Goal: Information Seeking & Learning: Learn about a topic

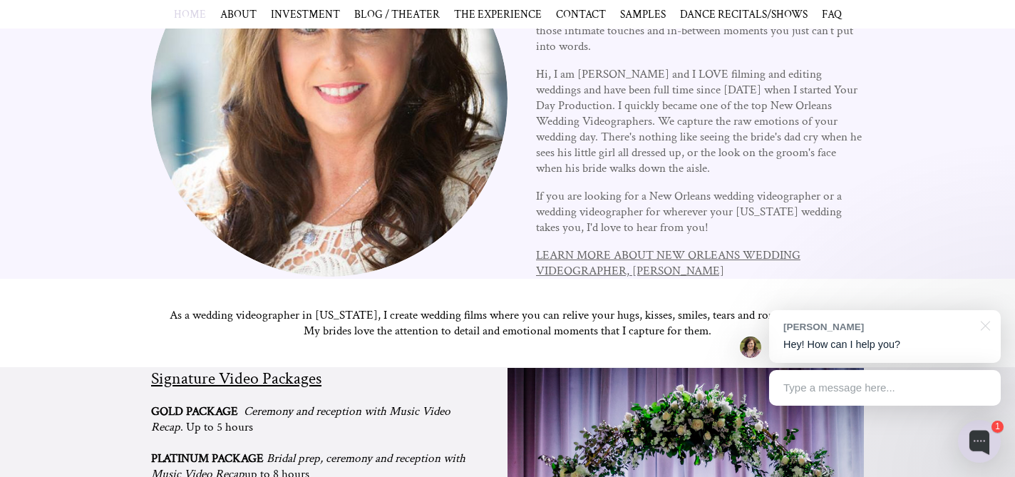
scroll to position [872, 0]
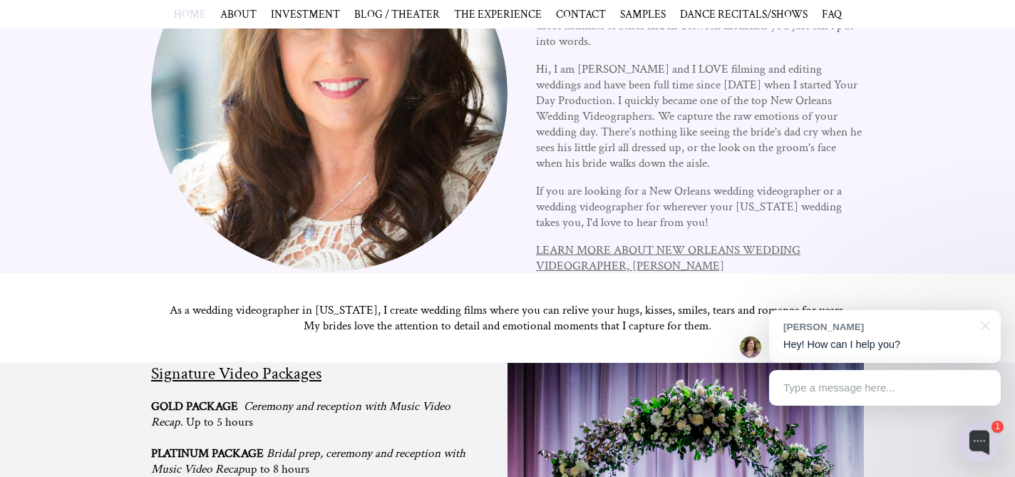
click at [582, 250] on link "LEARN MORE ABOUT NEW ORLEANS WEDDING VIDEOGRAPHER, [PERSON_NAME]" at bounding box center [668, 257] width 264 height 31
